Goal: Transaction & Acquisition: Purchase product/service

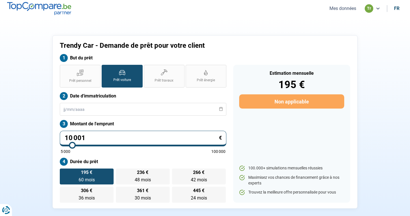
click at [347, 9] on button "Mes données" at bounding box center [343, 8] width 30 height 6
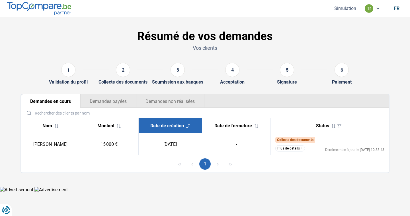
click at [297, 149] on button "Plus de détails" at bounding box center [290, 148] width 30 height 6
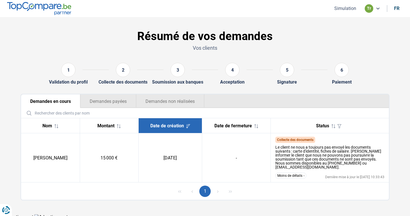
drag, startPoint x: 32, startPoint y: 157, endPoint x: 75, endPoint y: 158, distance: 42.4
click at [75, 158] on td "[PERSON_NAME]" at bounding box center [50, 158] width 59 height 49
copy td "[PERSON_NAME]"
